Goal: Task Accomplishment & Management: Use online tool/utility

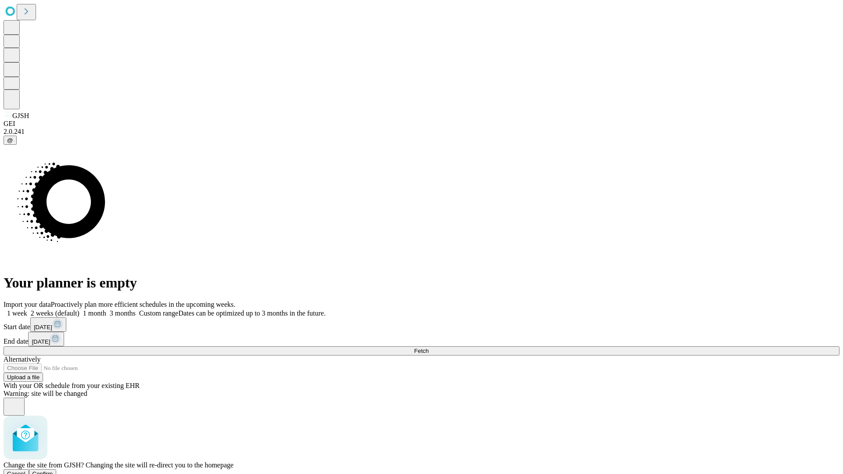
click at [53, 471] on span "Confirm" at bounding box center [42, 474] width 21 height 7
click at [27, 310] on label "1 week" at bounding box center [16, 313] width 24 height 7
click at [429, 348] on span "Fetch" at bounding box center [421, 351] width 14 height 7
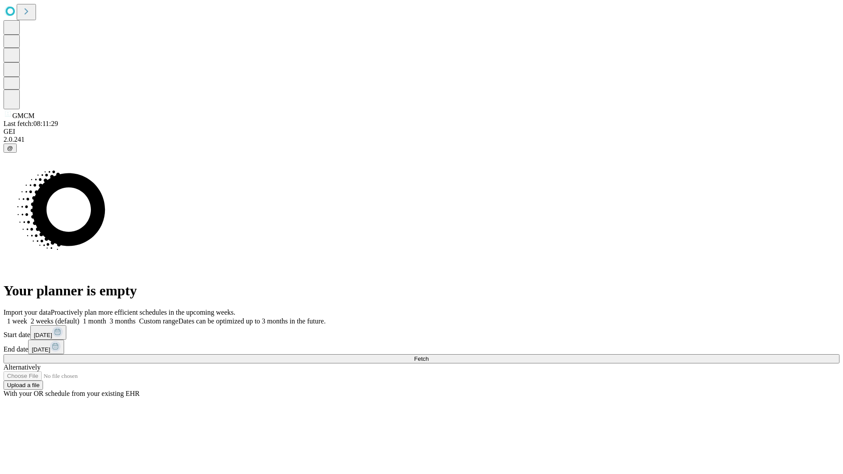
click at [429, 356] on span "Fetch" at bounding box center [421, 359] width 14 height 7
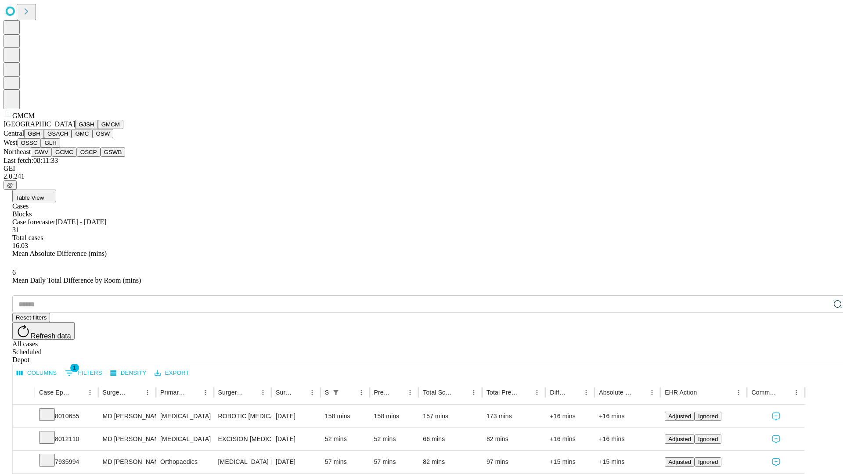
click at [44, 138] on button "GBH" at bounding box center [34, 133] width 20 height 9
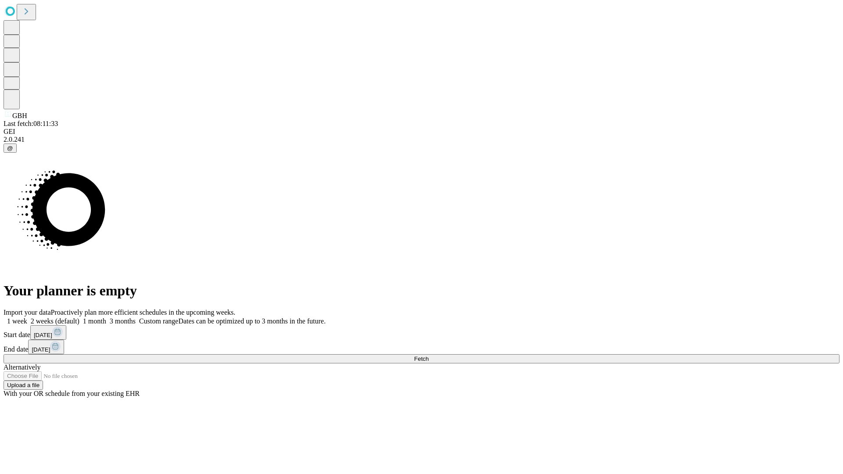
click at [429, 356] on span "Fetch" at bounding box center [421, 359] width 14 height 7
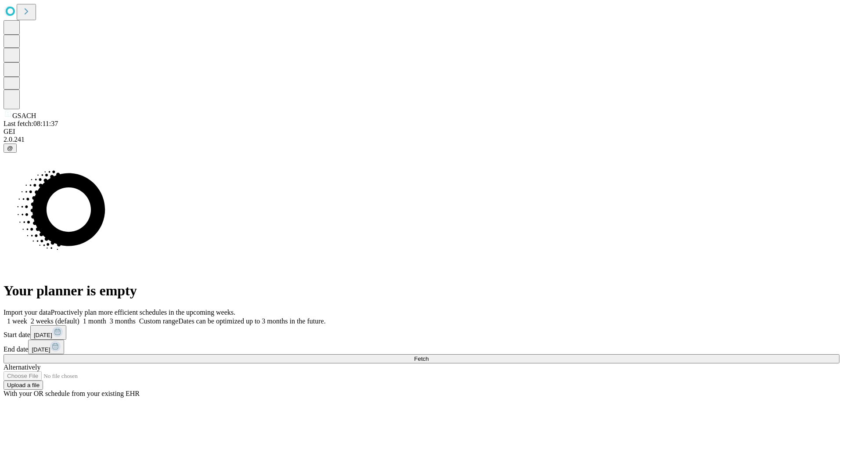
click at [429, 356] on span "Fetch" at bounding box center [421, 359] width 14 height 7
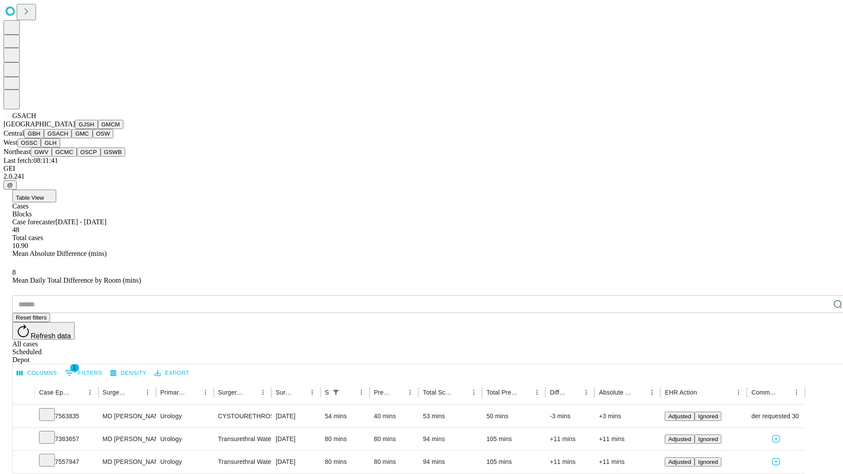
click at [72, 138] on button "GMC" at bounding box center [82, 133] width 21 height 9
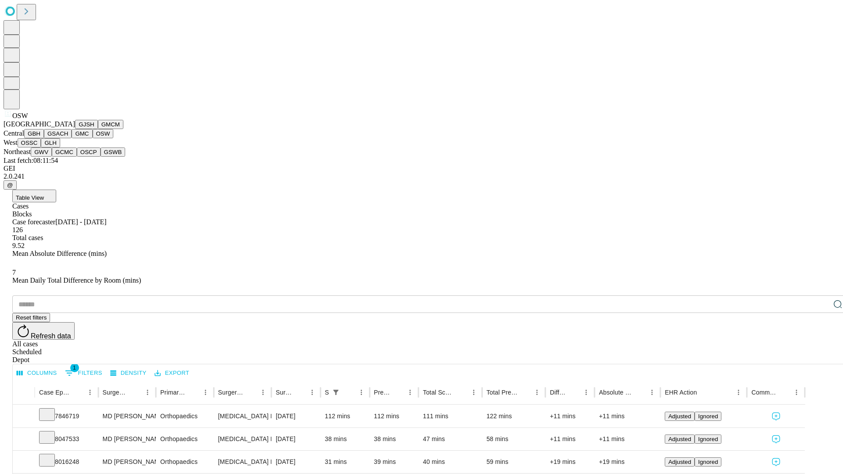
click at [41, 148] on button "OSSC" at bounding box center [30, 142] width 24 height 9
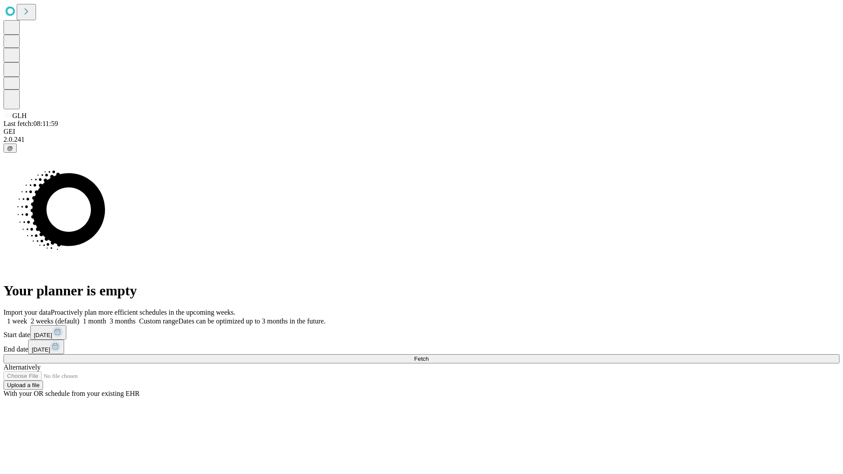
click at [27, 317] on label "1 week" at bounding box center [16, 320] width 24 height 7
click at [429, 356] on span "Fetch" at bounding box center [421, 359] width 14 height 7
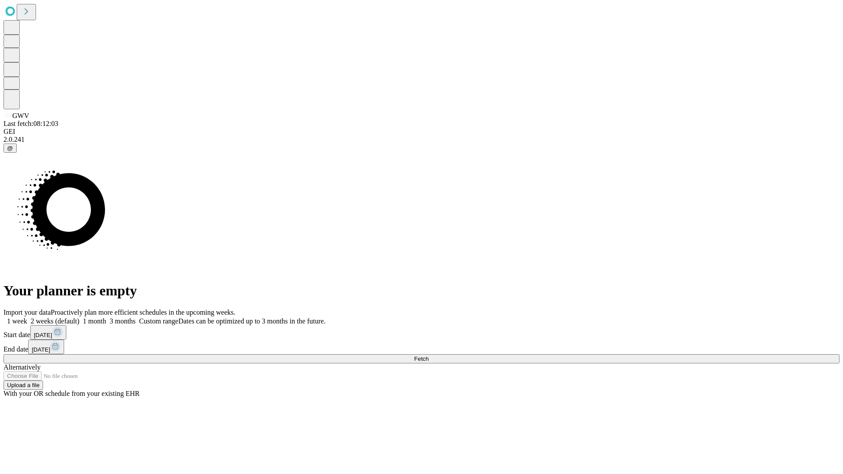
click at [27, 317] on label "1 week" at bounding box center [16, 320] width 24 height 7
click at [429, 356] on span "Fetch" at bounding box center [421, 359] width 14 height 7
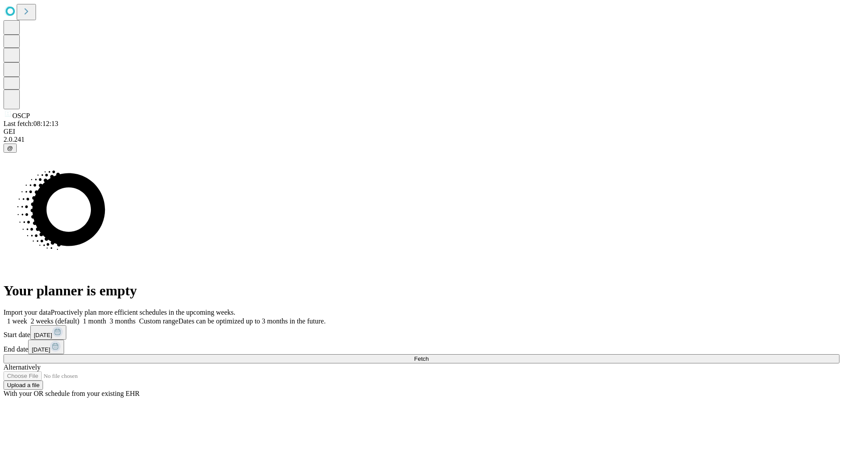
click at [27, 317] on label "1 week" at bounding box center [16, 320] width 24 height 7
click at [429, 356] on span "Fetch" at bounding box center [421, 359] width 14 height 7
